Goal: Information Seeking & Learning: Check status

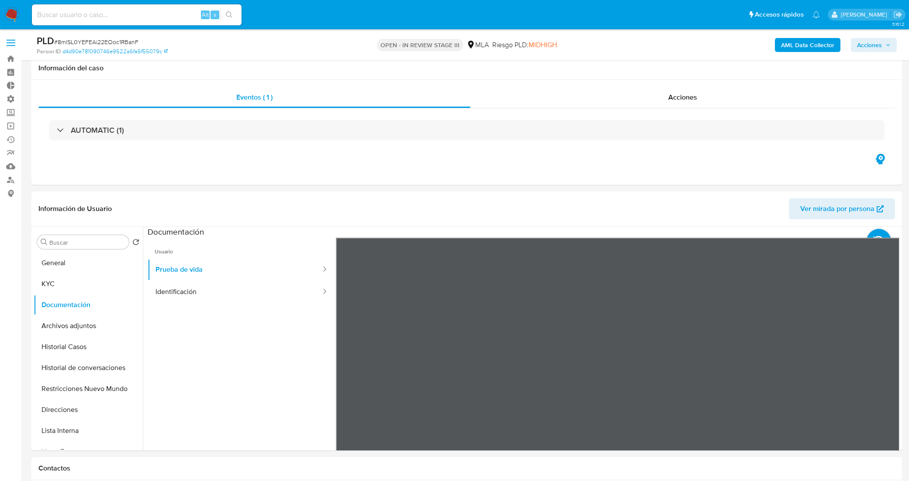
select select "10"
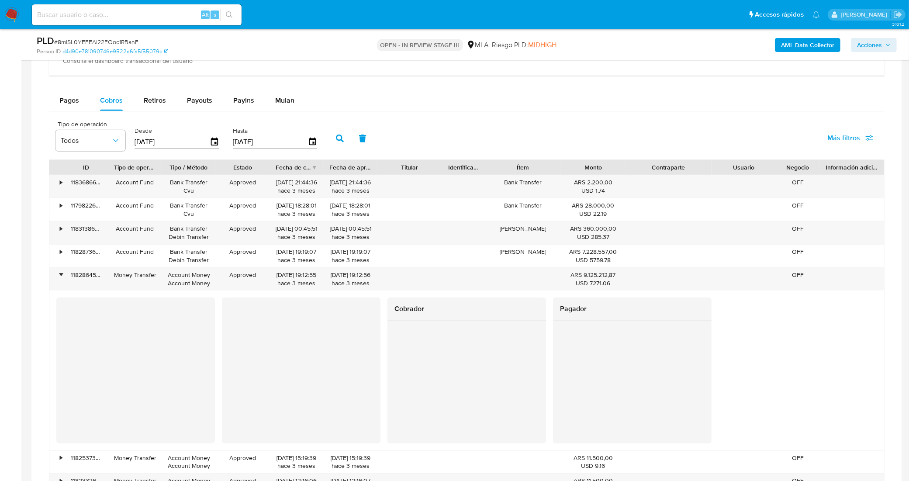
scroll to position [546, 0]
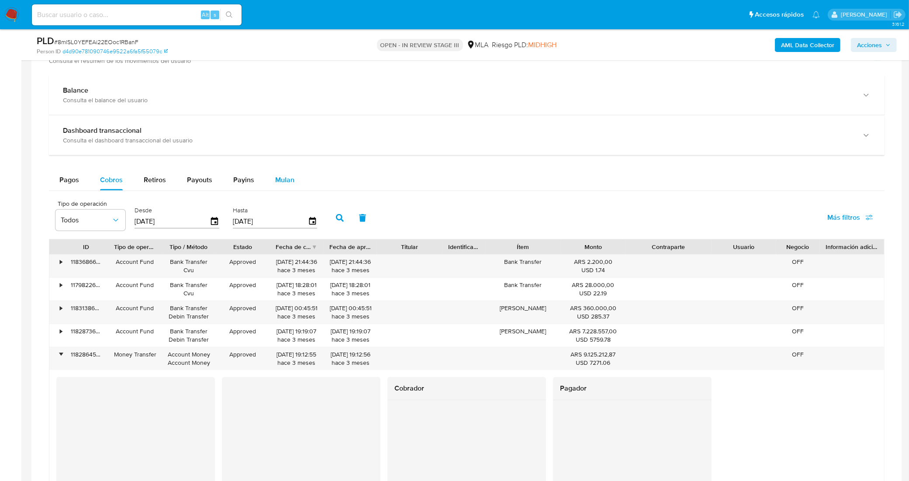
drag, startPoint x: 301, startPoint y: 180, endPoint x: 278, endPoint y: 180, distance: 23.6
click at [301, 180] on button "Mulan" at bounding box center [285, 179] width 40 height 21
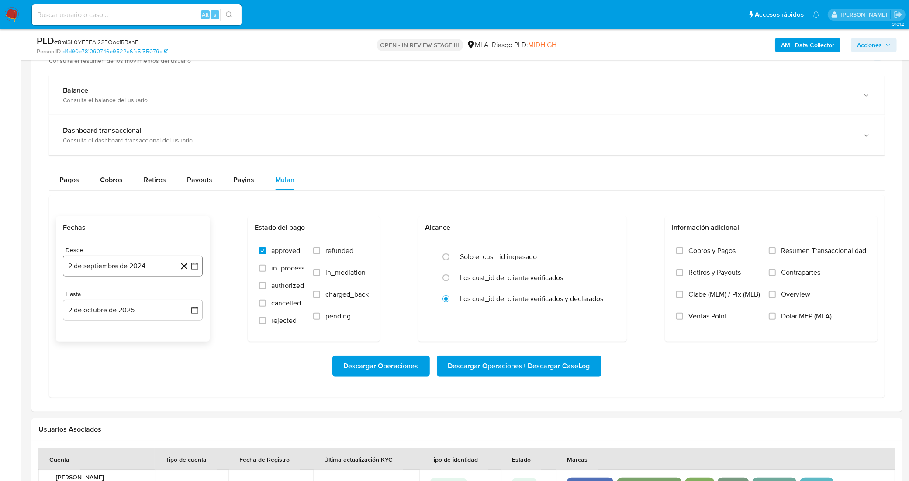
click at [193, 267] on icon "button" at bounding box center [194, 266] width 9 height 9
click at [77, 298] on icon "Mes anterior" at bounding box center [78, 297] width 10 height 10
click at [186, 300] on icon "Mes siguiente" at bounding box center [187, 297] width 3 height 6
click at [135, 329] on button "1" at bounding box center [133, 330] width 14 height 14
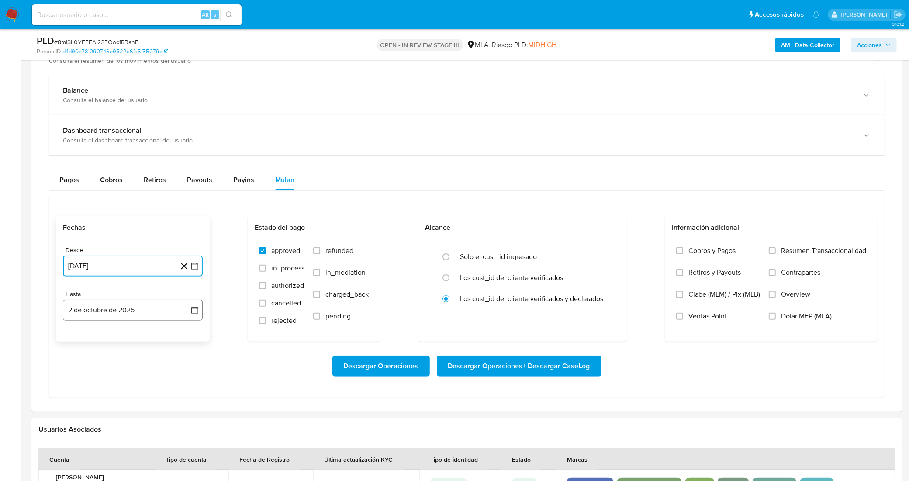
click at [193, 314] on icon "button" at bounding box center [194, 310] width 9 height 9
click at [132, 375] on button "2" at bounding box center [133, 374] width 14 height 14
click at [138, 375] on button "2" at bounding box center [133, 374] width 14 height 14
click at [772, 318] on input "Dolar MEP (MLA)" at bounding box center [772, 316] width 7 height 7
click at [399, 370] on span "Descargar Operaciones" at bounding box center [381, 365] width 75 height 19
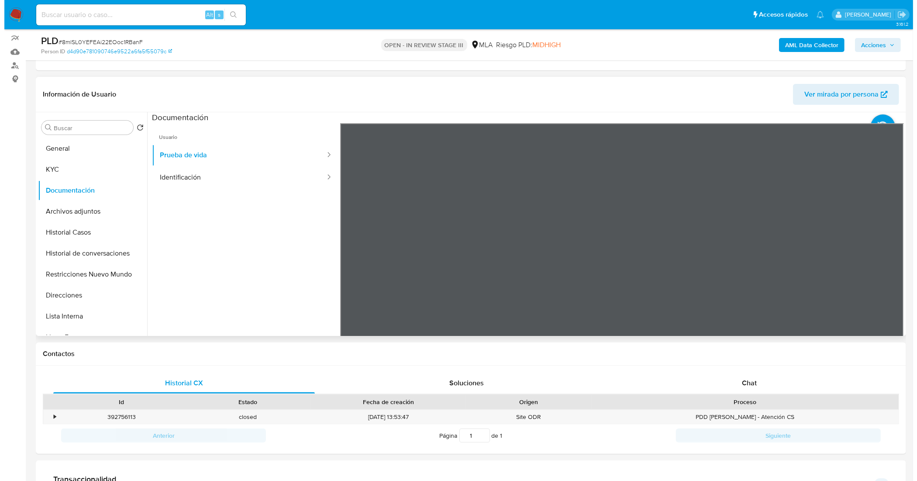
scroll to position [0, 0]
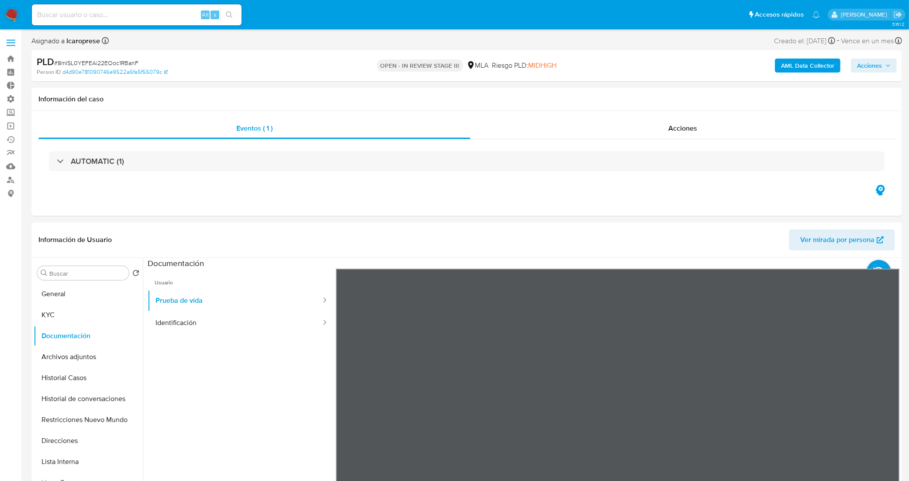
click at [811, 69] on b "AML Data Collector" at bounding box center [807, 66] width 53 height 14
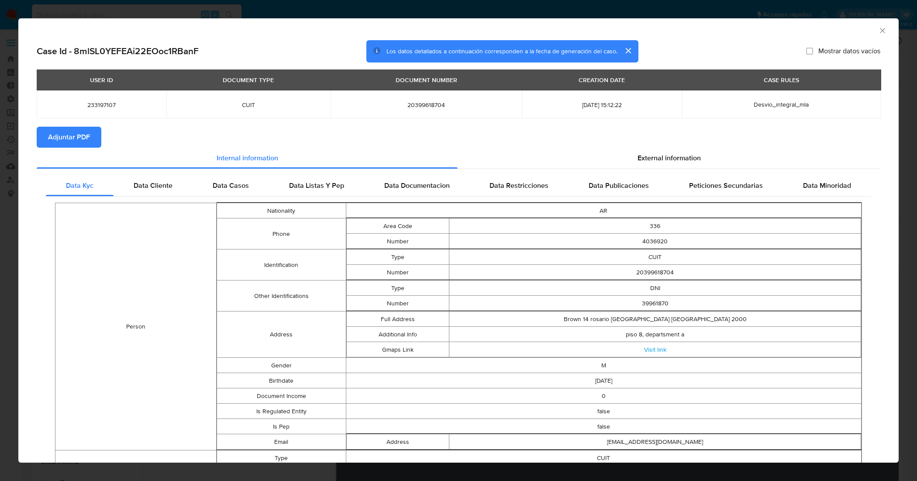
click at [878, 31] on icon "Cerrar ventana" at bounding box center [882, 30] width 9 height 9
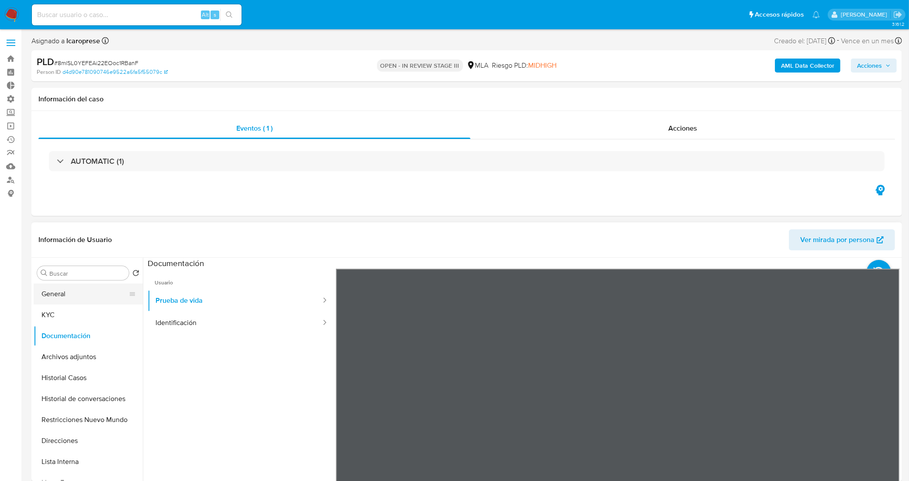
click at [48, 293] on button "General" at bounding box center [85, 293] width 102 height 21
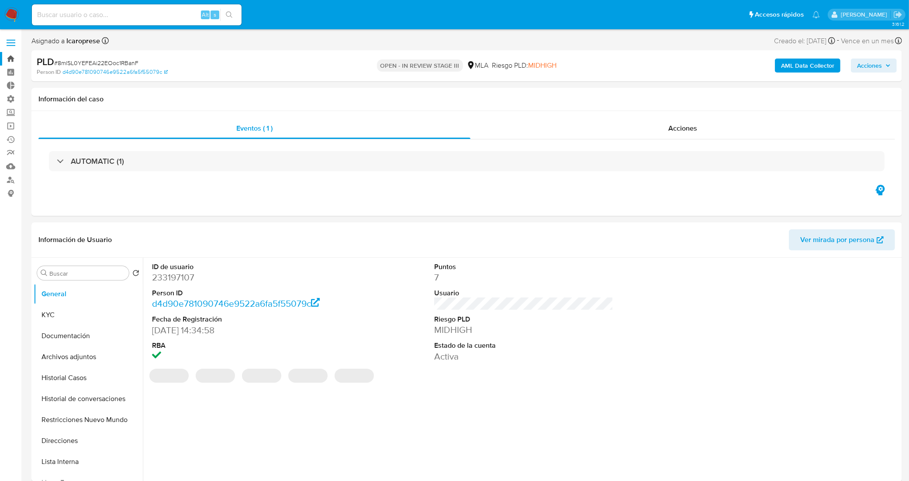
click at [7, 62] on link "Bandeja" at bounding box center [52, 59] width 104 height 14
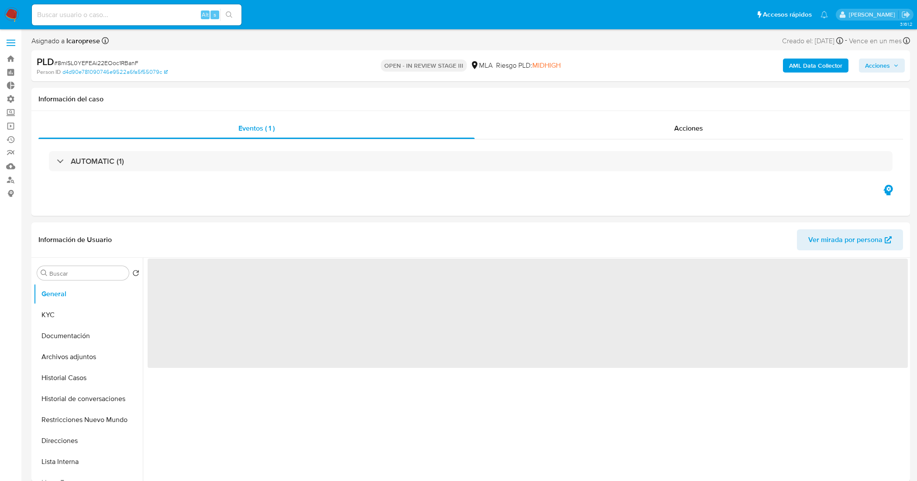
select select "10"
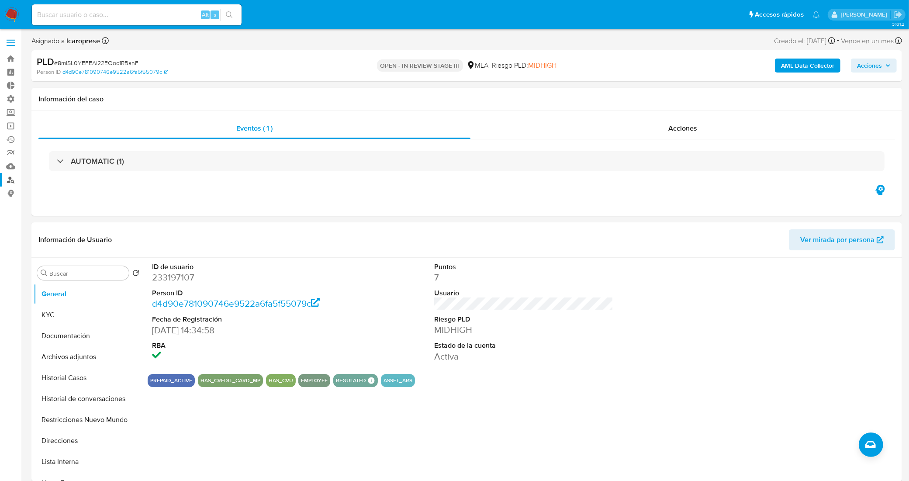
click at [8, 178] on link "Buscador de personas" at bounding box center [52, 180] width 104 height 14
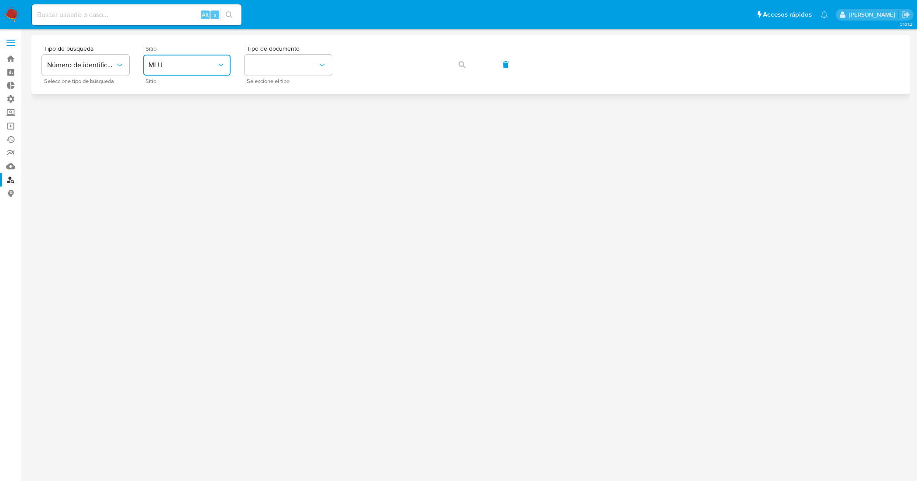
click at [207, 66] on span "MLU" at bounding box center [182, 65] width 68 height 9
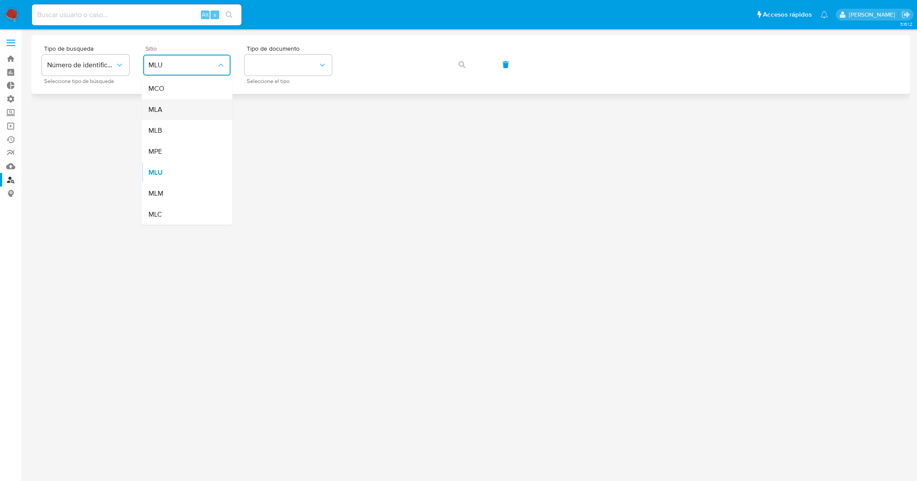
click at [173, 104] on div "MLA" at bounding box center [184, 109] width 72 height 21
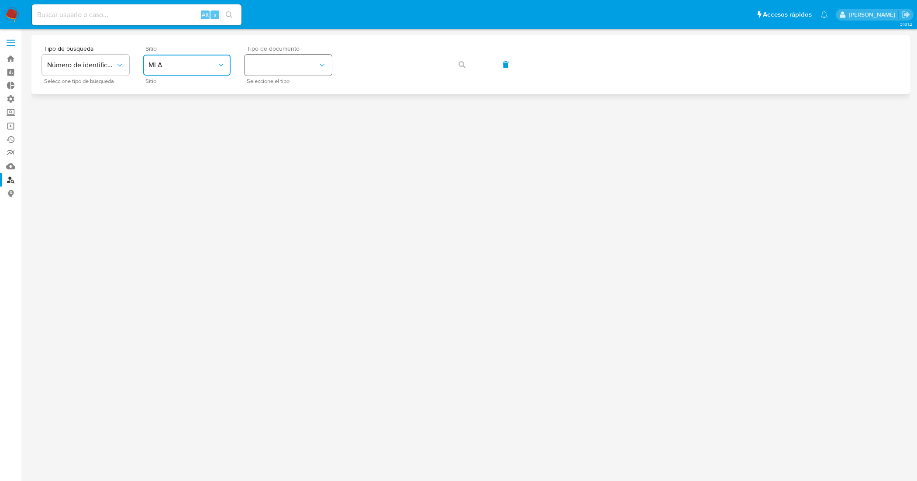
click at [290, 66] on button "identificationType" at bounding box center [288, 65] width 87 height 21
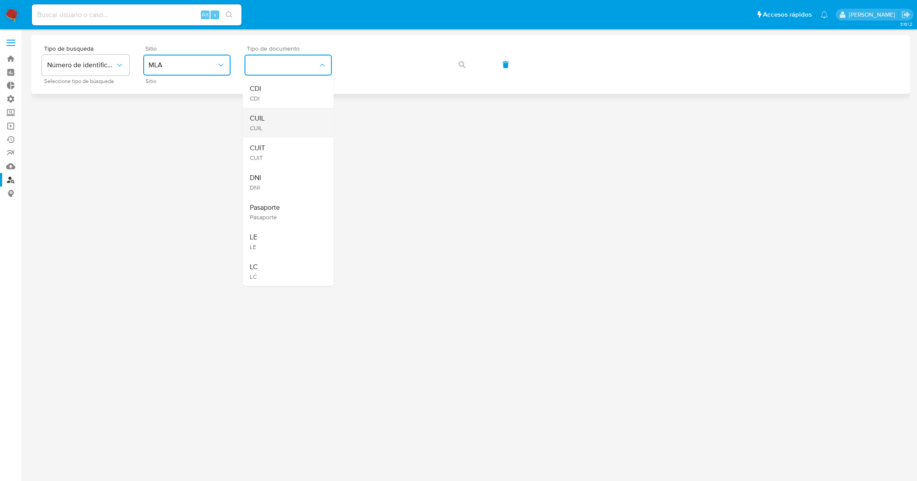
click at [292, 121] on div "CUIL CUIL" at bounding box center [286, 123] width 72 height 30
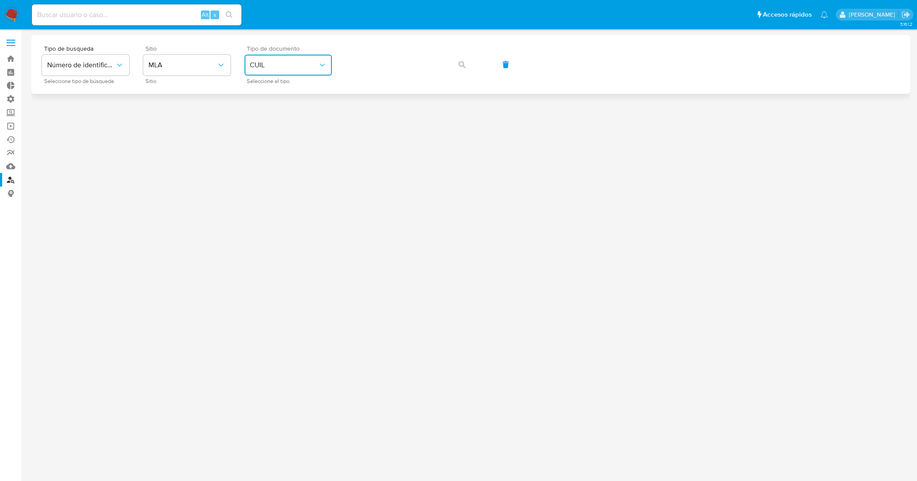
click at [316, 70] on button "CUIL" at bounding box center [288, 65] width 87 height 21
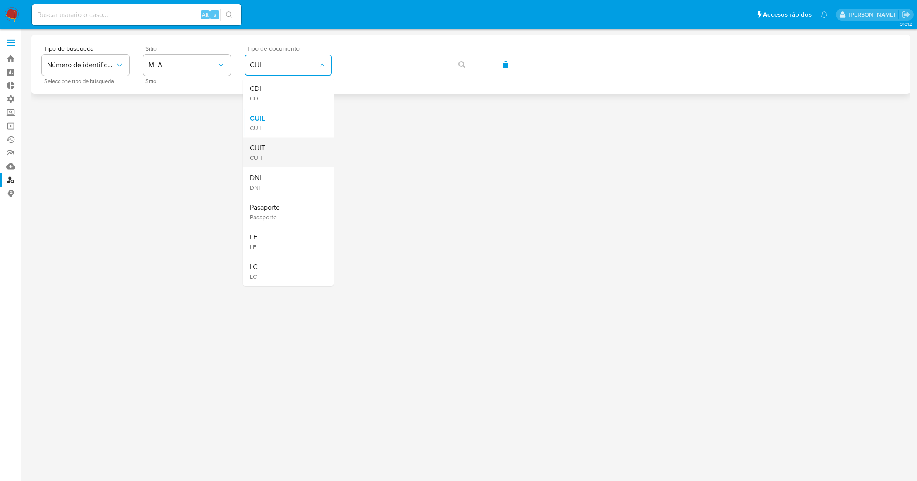
click at [281, 151] on div "CUIT CUIT" at bounding box center [286, 153] width 72 height 30
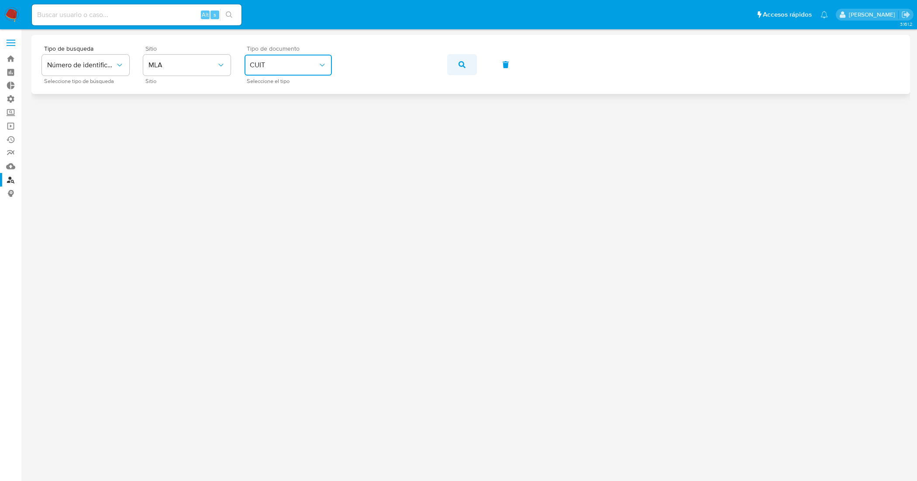
click at [452, 66] on button "button" at bounding box center [462, 64] width 30 height 21
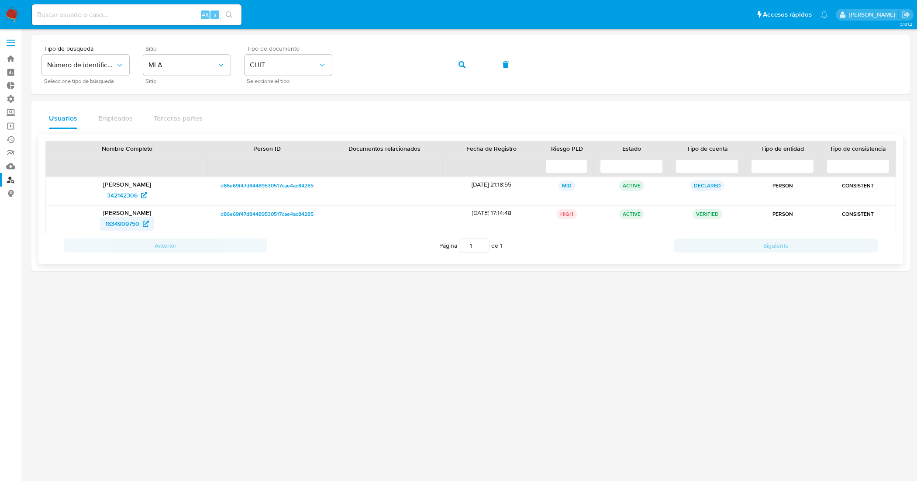
click at [116, 224] on span "1634909750" at bounding box center [122, 224] width 34 height 14
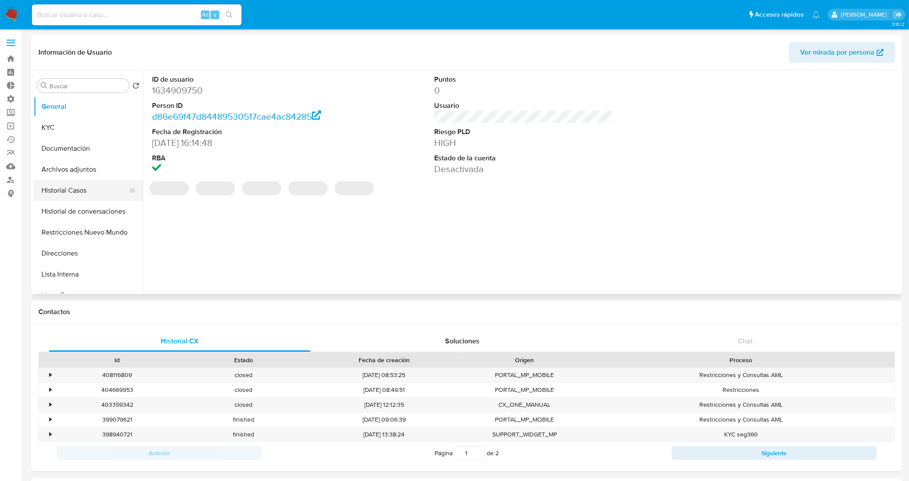
select select "10"
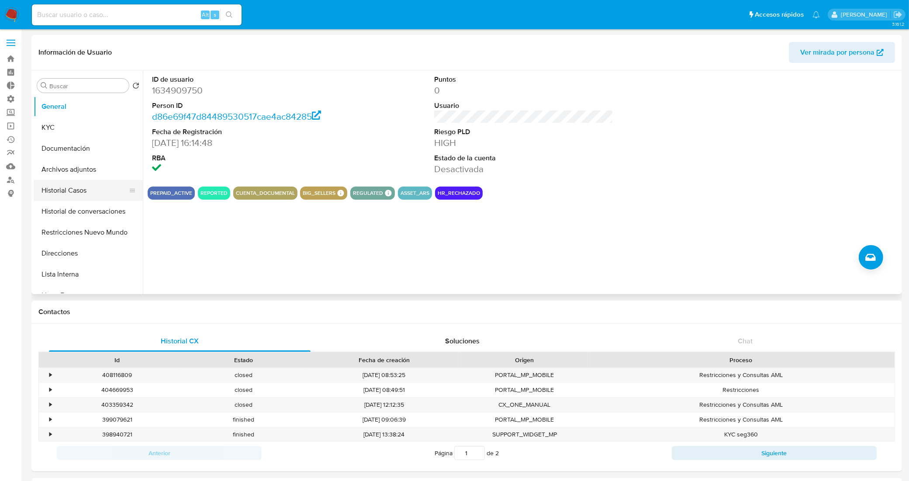
click at [88, 191] on button "Historial Casos" at bounding box center [85, 190] width 102 height 21
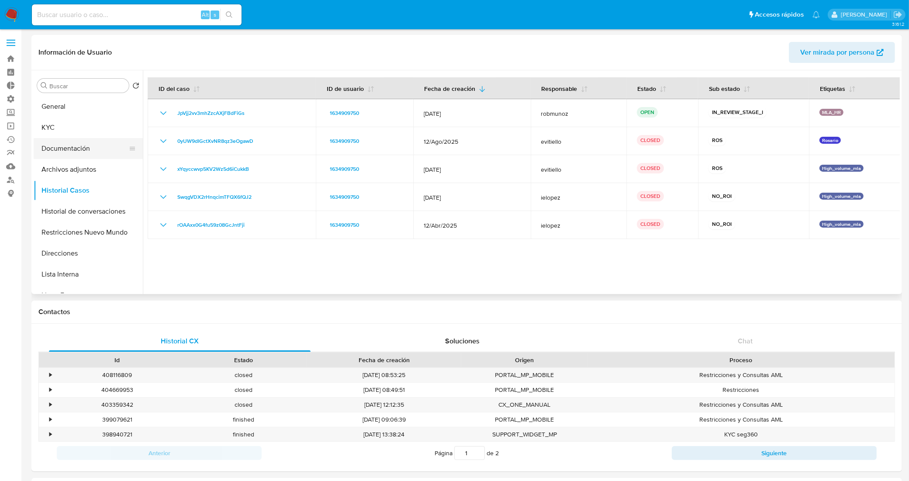
click at [80, 148] on button "Documentación" at bounding box center [85, 148] width 102 height 21
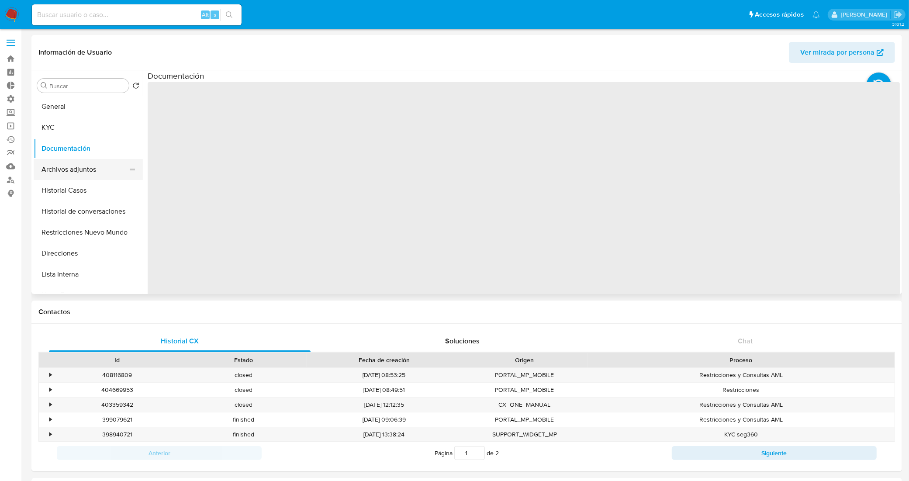
click at [90, 168] on button "Archivos adjuntos" at bounding box center [85, 169] width 102 height 21
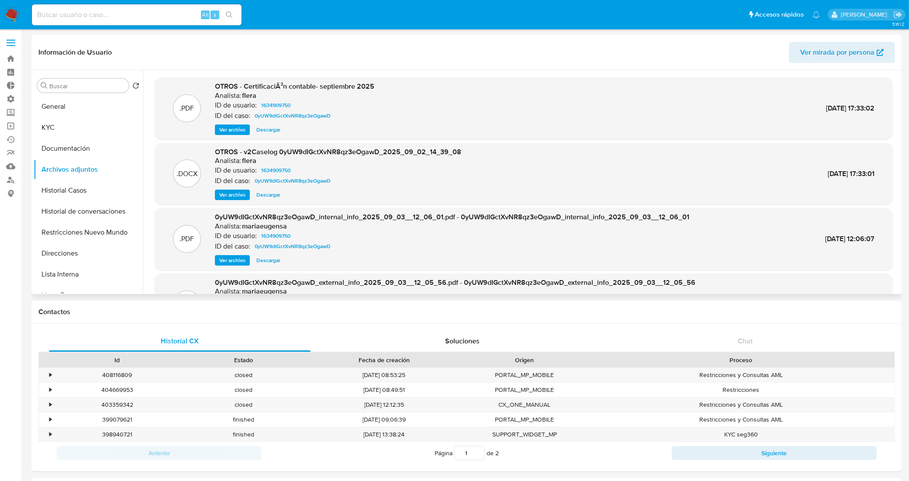
click at [263, 193] on span "Descargar" at bounding box center [268, 194] width 24 height 9
click at [83, 105] on button "General" at bounding box center [85, 106] width 102 height 21
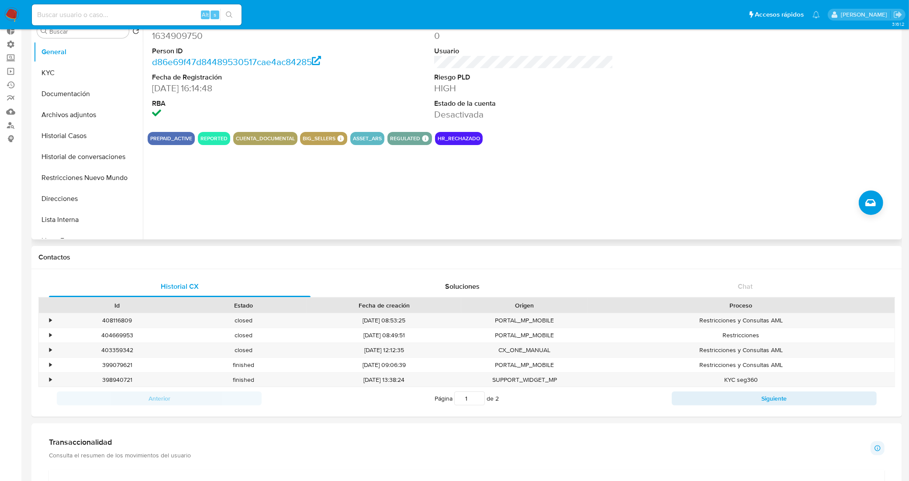
click at [399, 211] on div "ID de usuario 1634909750 Person ID d86e69f47d84489530517cae4ac84285 Fecha de Re…" at bounding box center [521, 128] width 757 height 224
